Goal: Transaction & Acquisition: Subscribe to service/newsletter

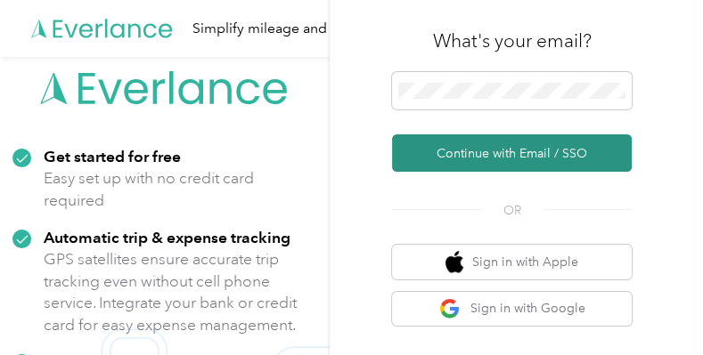
click at [534, 142] on button "Continue with Email / SSO" at bounding box center [512, 152] width 240 height 37
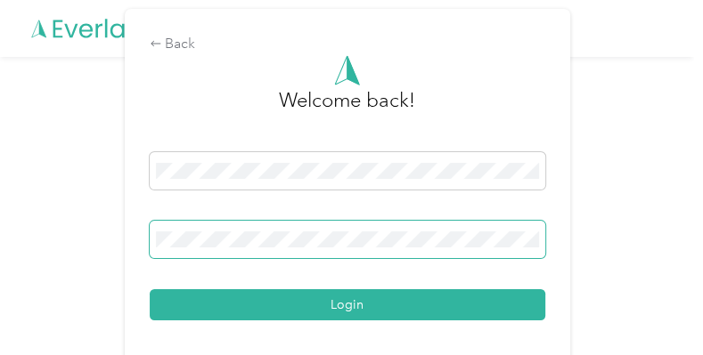
click at [150, 289] on button "Login" at bounding box center [347, 304] width 395 height 31
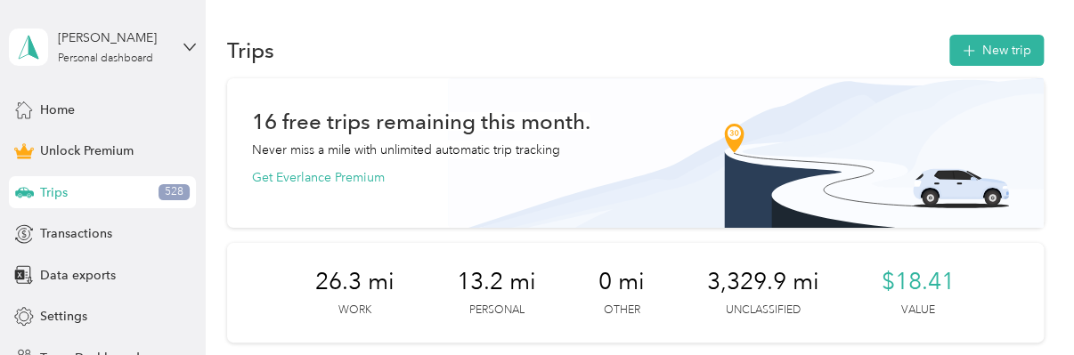
click at [363, 189] on div "16 free trips remaining this month. Never miss a mile with unlimited automatic …" at bounding box center [635, 153] width 817 height 150
click at [362, 179] on button "Get Everlance Premium" at bounding box center [318, 177] width 133 height 19
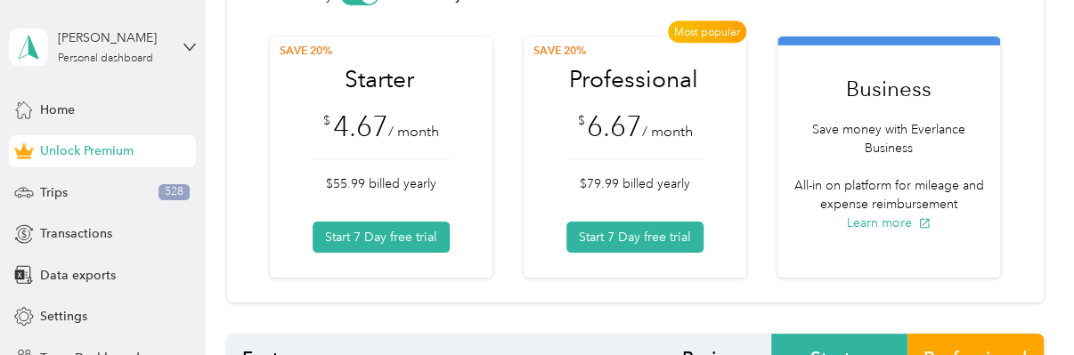
scroll to position [356, 0]
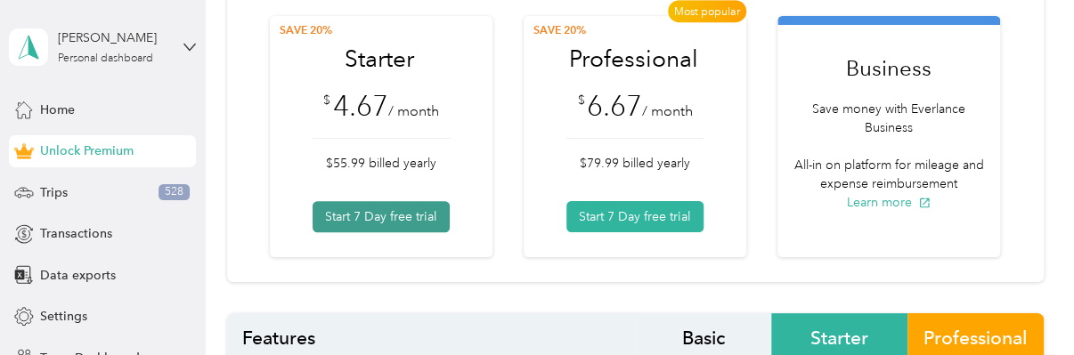
click at [415, 207] on button "Start 7 Day free trial" at bounding box center [381, 216] width 137 height 31
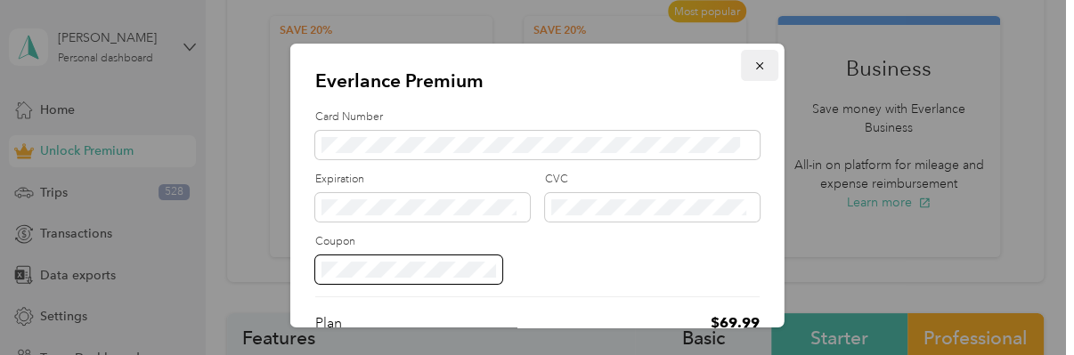
click at [702, 61] on icon "button" at bounding box center [759, 66] width 12 height 12
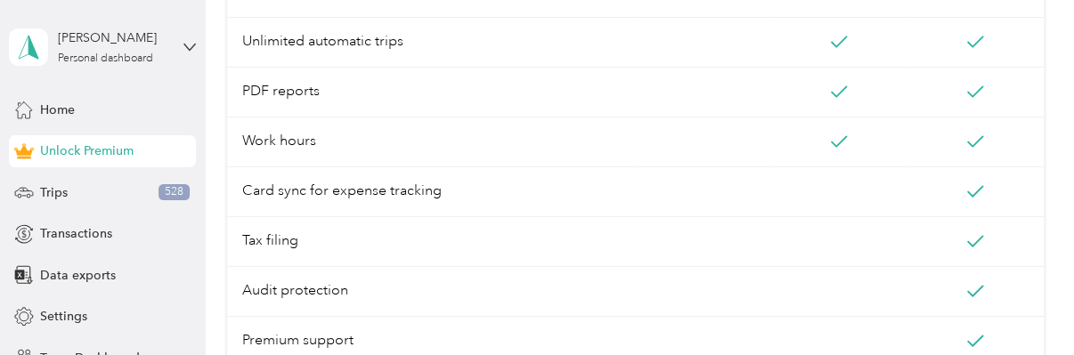
scroll to position [712, 0]
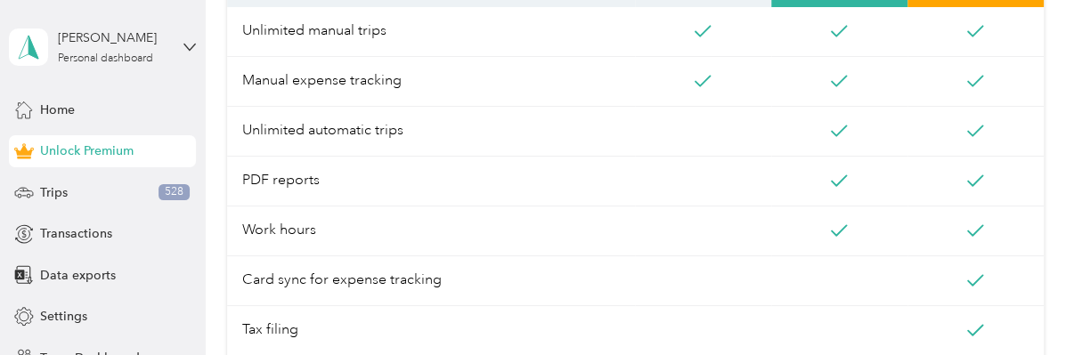
click at [279, 330] on span "Tax filing" at bounding box center [431, 331] width 408 height 50
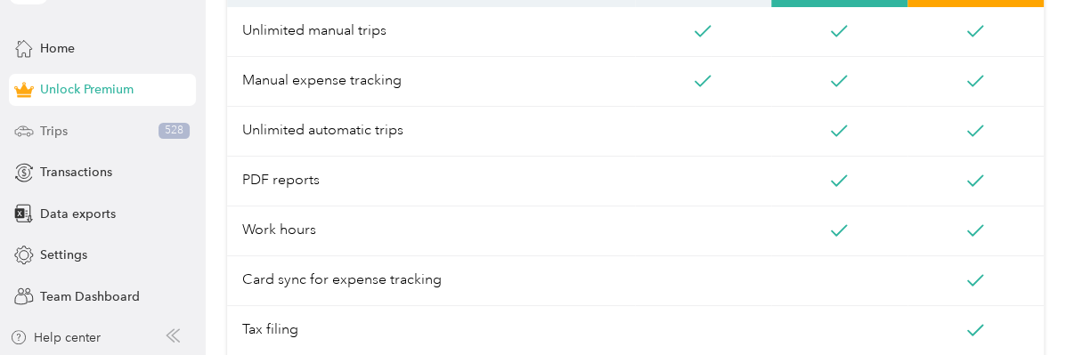
click at [120, 129] on div "Trips 528" at bounding box center [102, 131] width 187 height 32
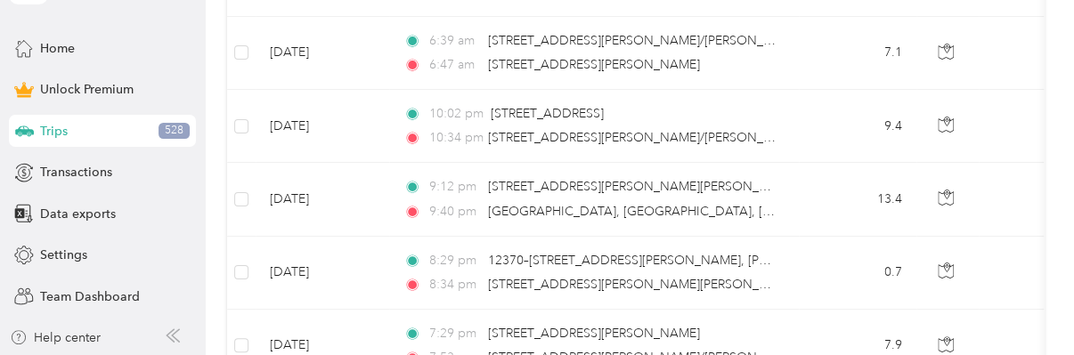
scroll to position [2258, 0]
